Goal: Transaction & Acquisition: Obtain resource

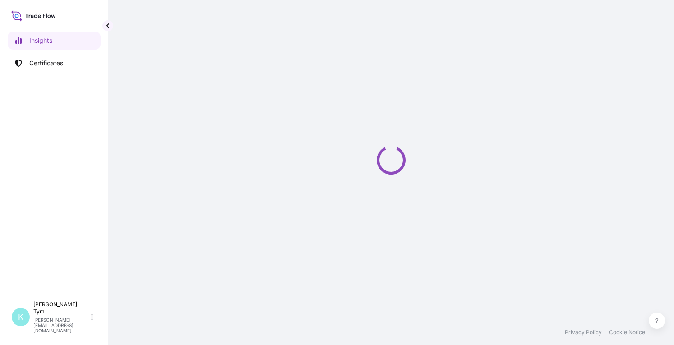
select select "2025"
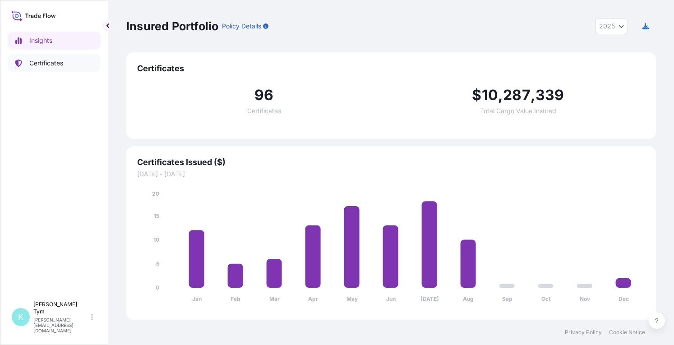
click at [39, 63] on p "Certificates" at bounding box center [46, 63] width 34 height 9
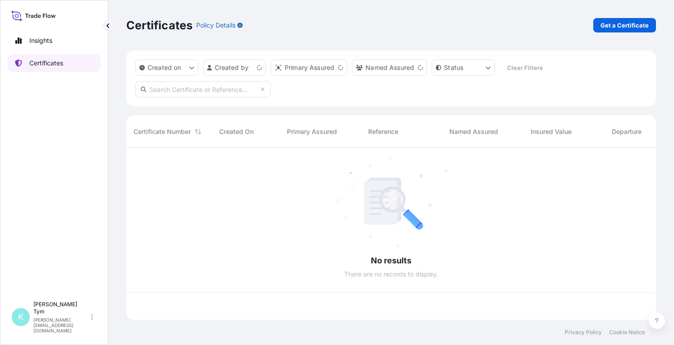
scroll to position [170, 522]
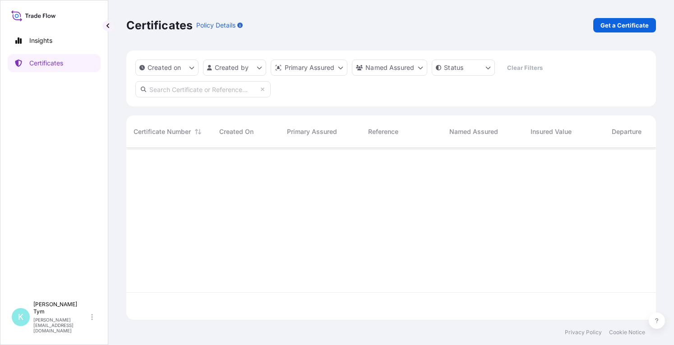
click at [177, 90] on input "text" at bounding box center [202, 89] width 135 height 16
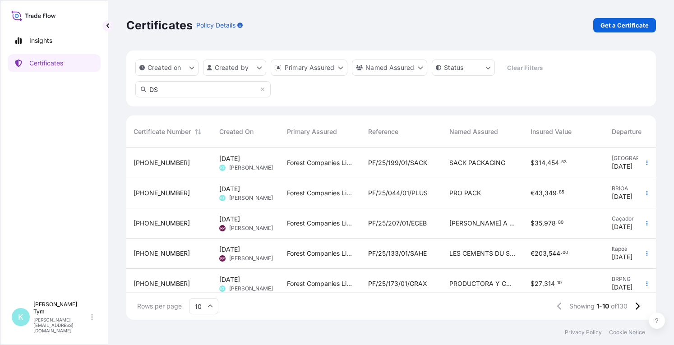
type input "D"
click at [187, 88] on input "SDAP" at bounding box center [202, 89] width 135 height 16
type input "SDAP"
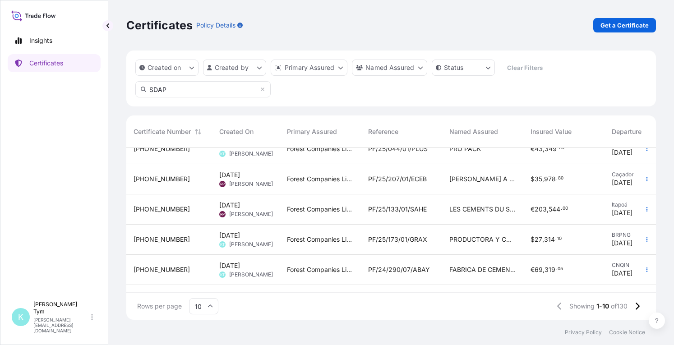
scroll to position [0, 0]
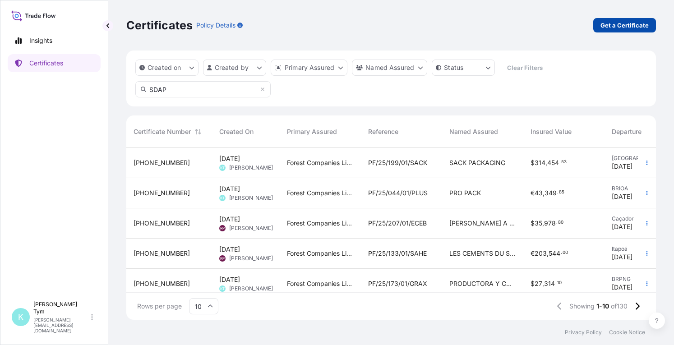
click at [613, 26] on p "Get a Certificate" at bounding box center [624, 25] width 48 height 9
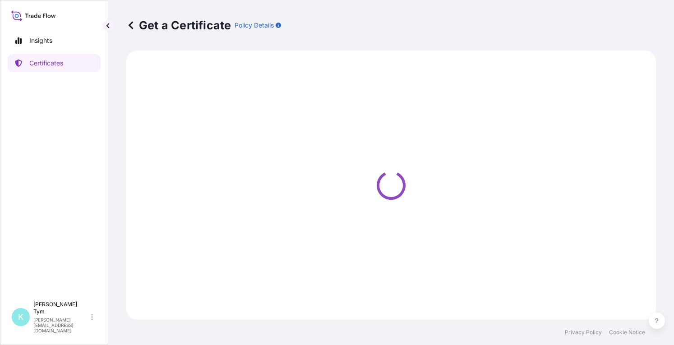
select select "Ocean Vessel"
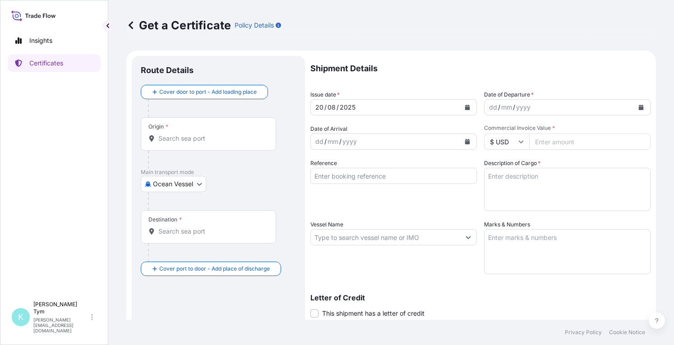
click at [212, 137] on input "Origin *" at bounding box center [211, 138] width 106 height 9
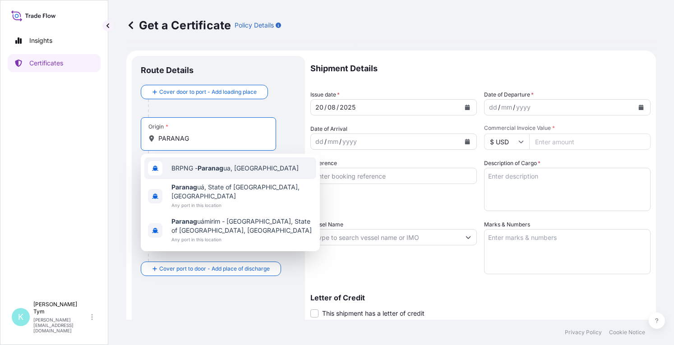
click at [196, 170] on span "BRPNG - Paranag ua, [GEOGRAPHIC_DATA]" at bounding box center [234, 168] width 127 height 9
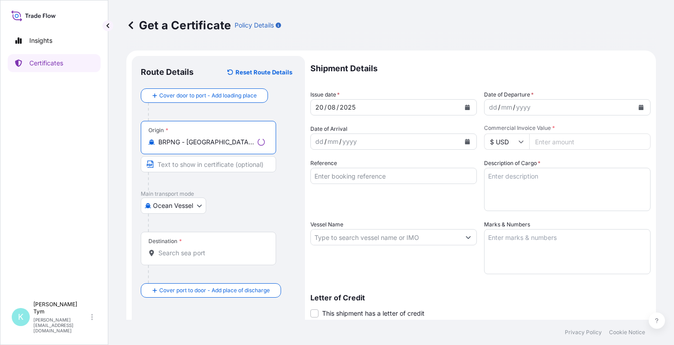
type input "BRPNG - [GEOGRAPHIC_DATA], [GEOGRAPHIC_DATA]"
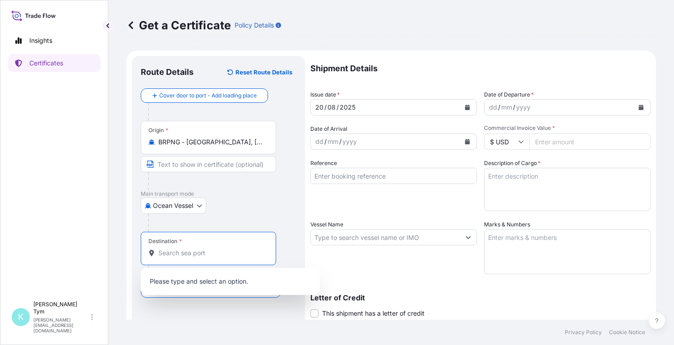
click at [179, 254] on input "Destination *" at bounding box center [211, 253] width 106 height 9
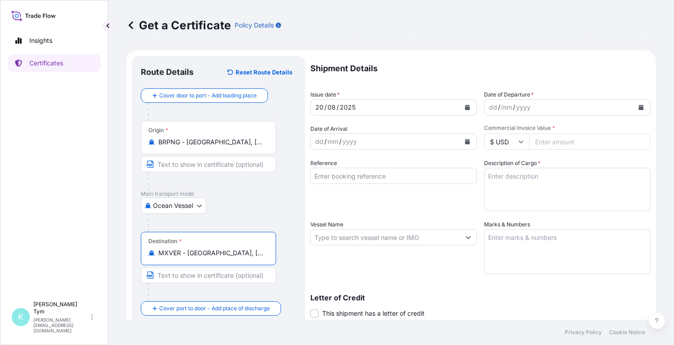
type input "MXVER - [GEOGRAPHIC_DATA], [GEOGRAPHIC_DATA]"
click at [637, 109] on button "Calendar" at bounding box center [641, 107] width 14 height 14
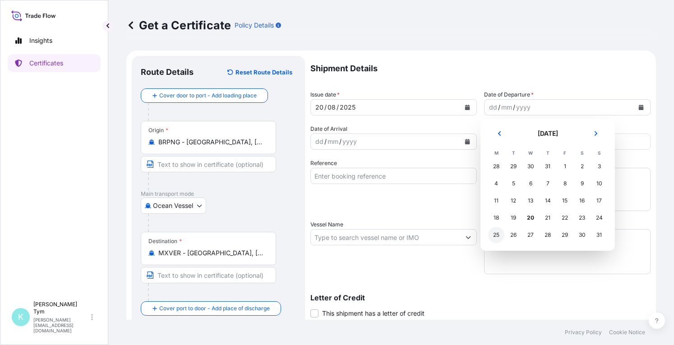
click at [499, 236] on div "25" at bounding box center [496, 235] width 16 height 16
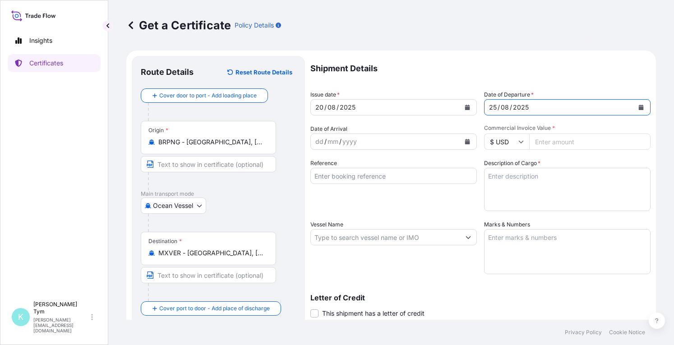
click at [465, 141] on icon "Calendar" at bounding box center [467, 141] width 5 height 5
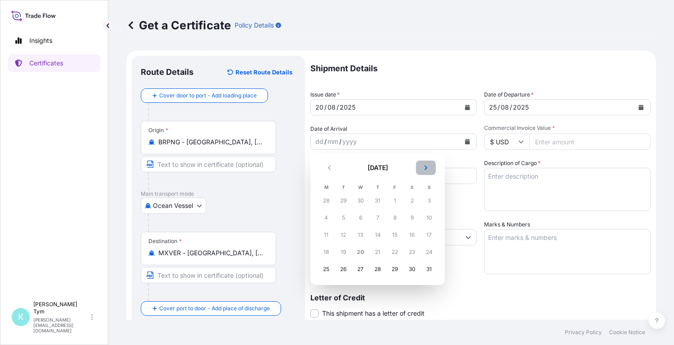
click at [424, 166] on icon "Next" at bounding box center [425, 167] width 5 height 5
click at [344, 235] on div "16" at bounding box center [343, 235] width 16 height 16
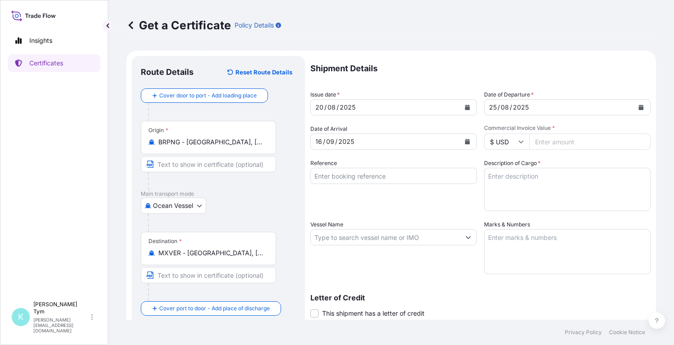
click at [558, 143] on input "Commercial Invoice Value *" at bounding box center [589, 141] width 121 height 16
type input "47773.60"
click at [518, 190] on textarea "Description of Cargo *" at bounding box center [567, 189] width 166 height 43
type textarea "50.228 MT SACK KRAFT PAPER"
click at [353, 176] on input "Reference" at bounding box center [393, 176] width 166 height 16
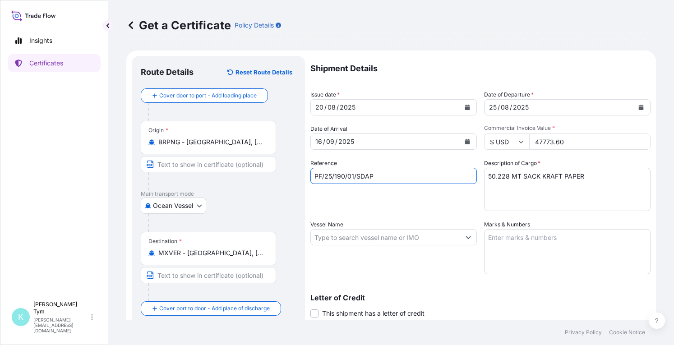
type input "PF/25/190/01/SDAP"
click at [370, 238] on input "Vessel Name" at bounding box center [385, 237] width 149 height 16
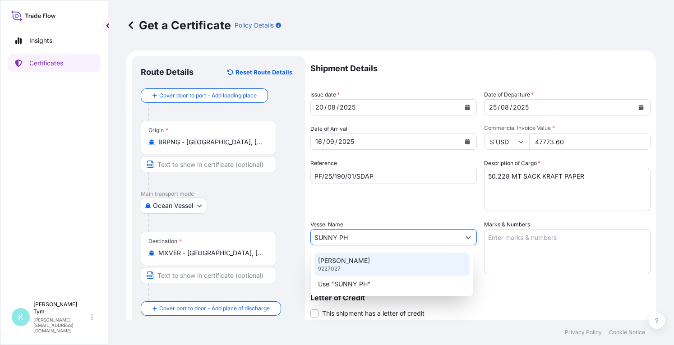
click at [368, 260] on p "[PERSON_NAME]" at bounding box center [344, 260] width 52 height 9
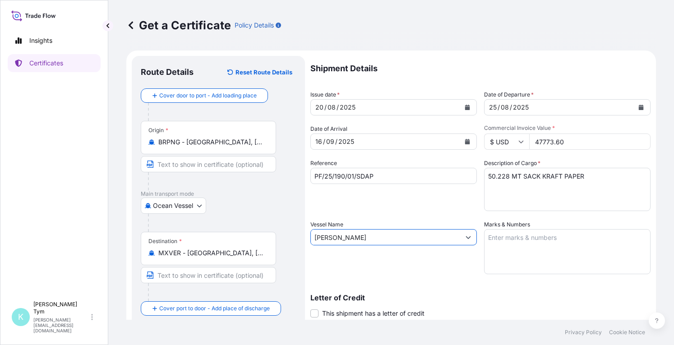
type input "[PERSON_NAME]"
click at [523, 243] on textarea "Marks & Numbers" at bounding box center [567, 251] width 166 height 45
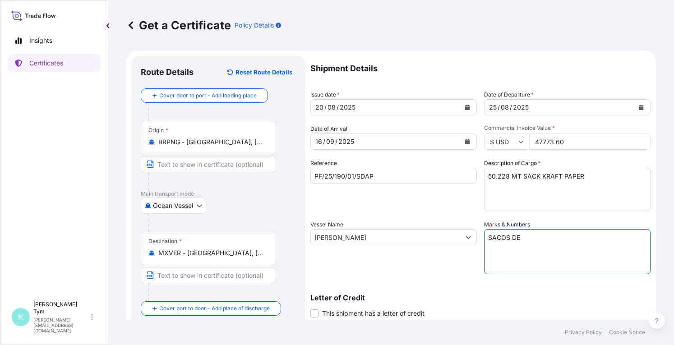
click at [531, 237] on textarea "SACOS DE" at bounding box center [567, 251] width 166 height 45
type textarea "SACOS DE APAXCO PF/25/190/01 [GEOGRAPHIC_DATA]"
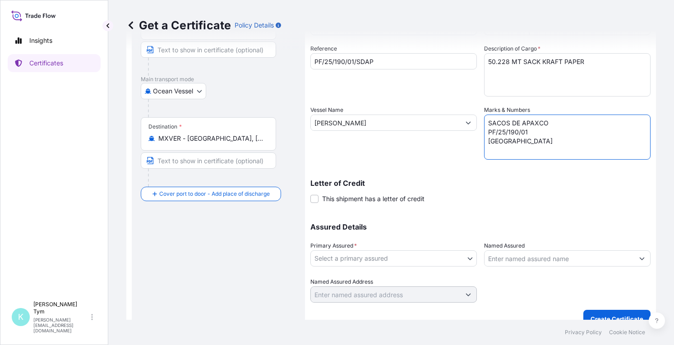
scroll to position [128, 0]
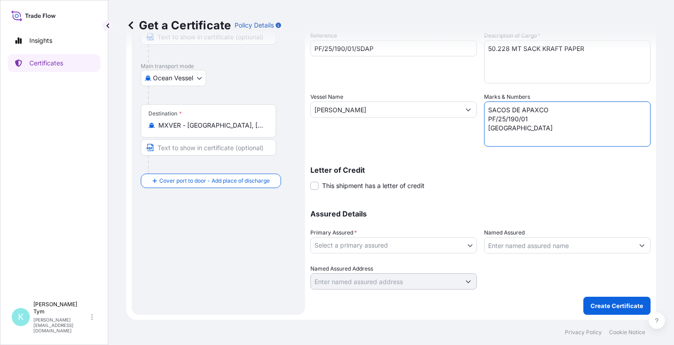
click at [393, 244] on body "Insights Certificates K [PERSON_NAME] [PERSON_NAME][EMAIL_ADDRESS][DOMAIN_NAME]…" at bounding box center [337, 172] width 674 height 345
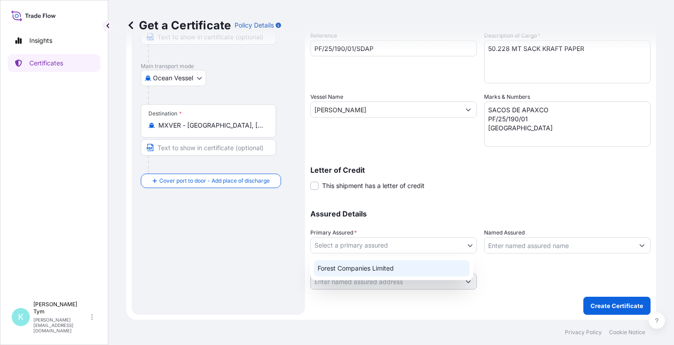
click at [391, 268] on div "Forest Companies Limited" at bounding box center [392, 268] width 156 height 16
select select "31422"
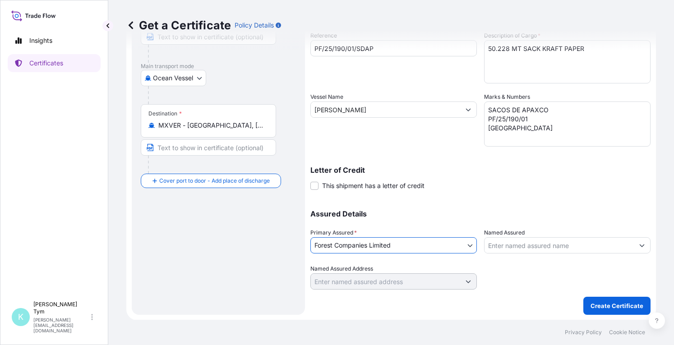
click at [511, 243] on input "Named Assured" at bounding box center [558, 245] width 149 height 16
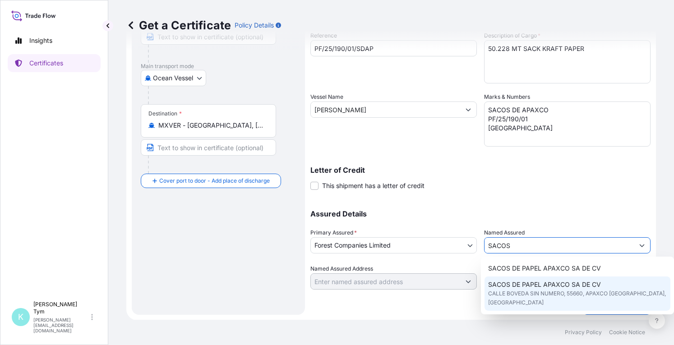
click at [526, 283] on span "SACOS DE PAPEL APAXCO SA DE CV" at bounding box center [544, 284] width 113 height 9
type input "SACOS DE PAPEL APAXCO SA DE CV"
type input "CALLE BOVEDA SIN NUMERO"
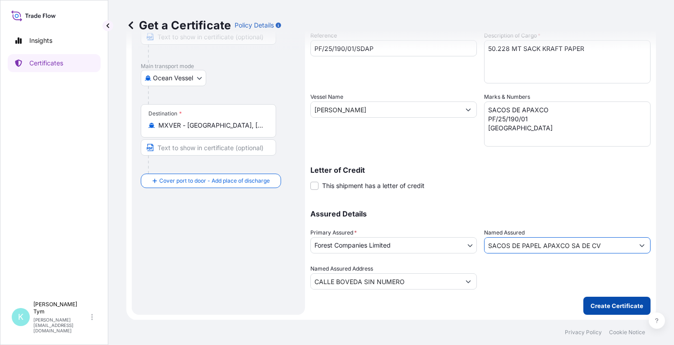
type input "SACOS DE PAPEL APAXCO SA DE CV"
click at [595, 304] on p "Create Certificate" at bounding box center [616, 305] width 53 height 9
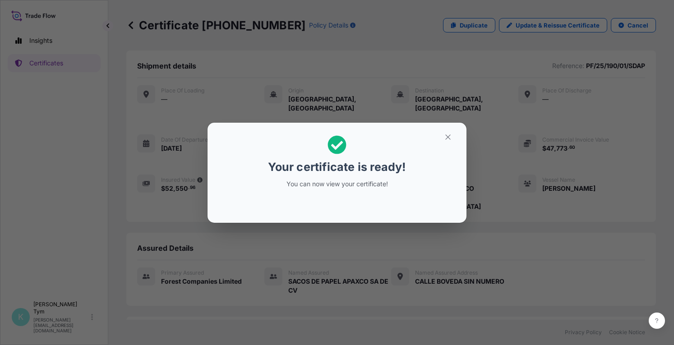
click at [223, 286] on div "Your certificate is ready! You can now view your certificate!" at bounding box center [337, 172] width 674 height 345
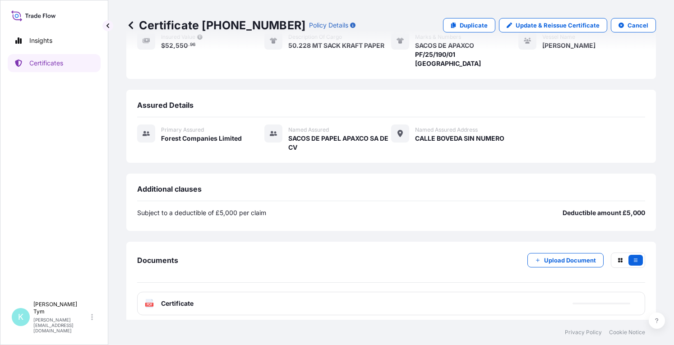
scroll to position [147, 0]
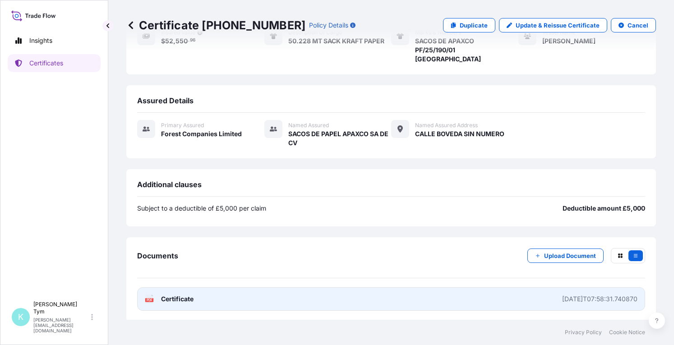
click at [150, 295] on icon at bounding box center [150, 299] width 8 height 9
